Goal: Check status

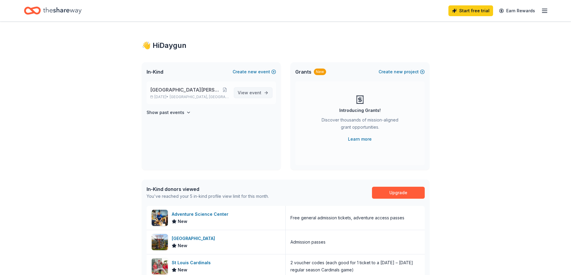
click at [255, 94] on span "event" at bounding box center [255, 92] width 12 height 5
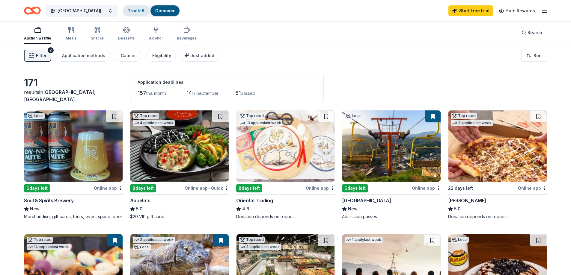
click at [146, 10] on div "Track · 5" at bounding box center [136, 10] width 26 height 11
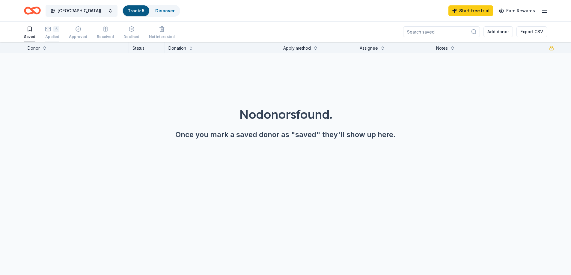
click at [55, 32] on div "5 Applied" at bounding box center [52, 32] width 14 height 13
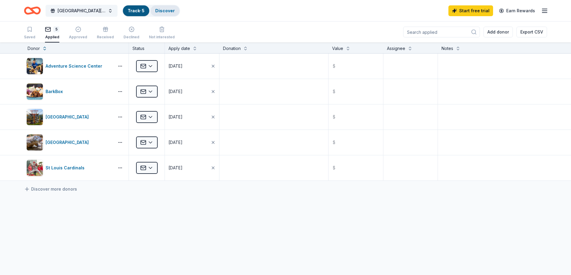
click at [155, 8] on div "Discover" at bounding box center [164, 10] width 29 height 11
